Goal: Information Seeking & Learning: Find specific page/section

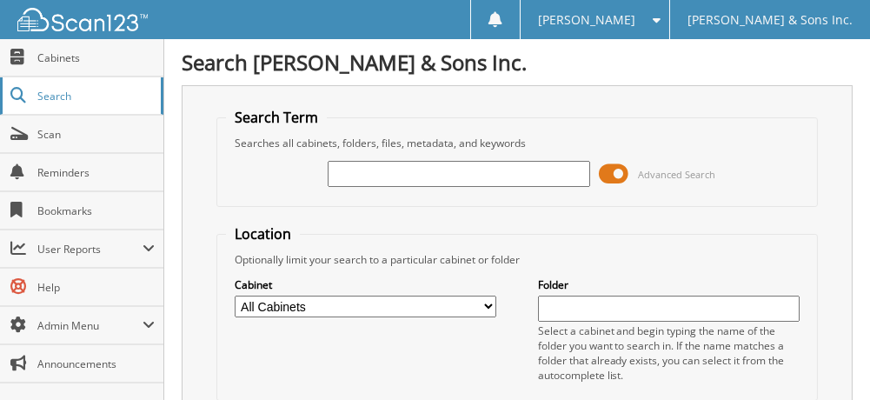
click at [47, 96] on span "Search" at bounding box center [94, 96] width 115 height 15
click at [599, 302] on input "text" at bounding box center [669, 308] width 262 height 26
type input "accounts"
click at [487, 302] on select "All Cabinets A/M SERVICE CONTRACTS ACCOUNTS PAYABLE ACCOUNTS RECEIVABLE ACTIVE …" at bounding box center [366, 306] width 262 height 22
select select "3993"
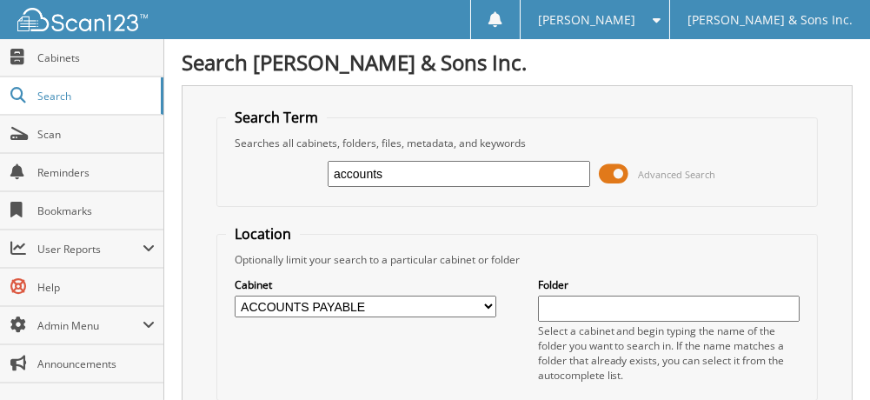
click at [235, 295] on select "All Cabinets A/M SERVICE CONTRACTS ACCOUNTS PAYABLE ACCOUNTS RECEIVABLE ACTIVE …" at bounding box center [366, 306] width 262 height 22
